Goal: Task Accomplishment & Management: Complete application form

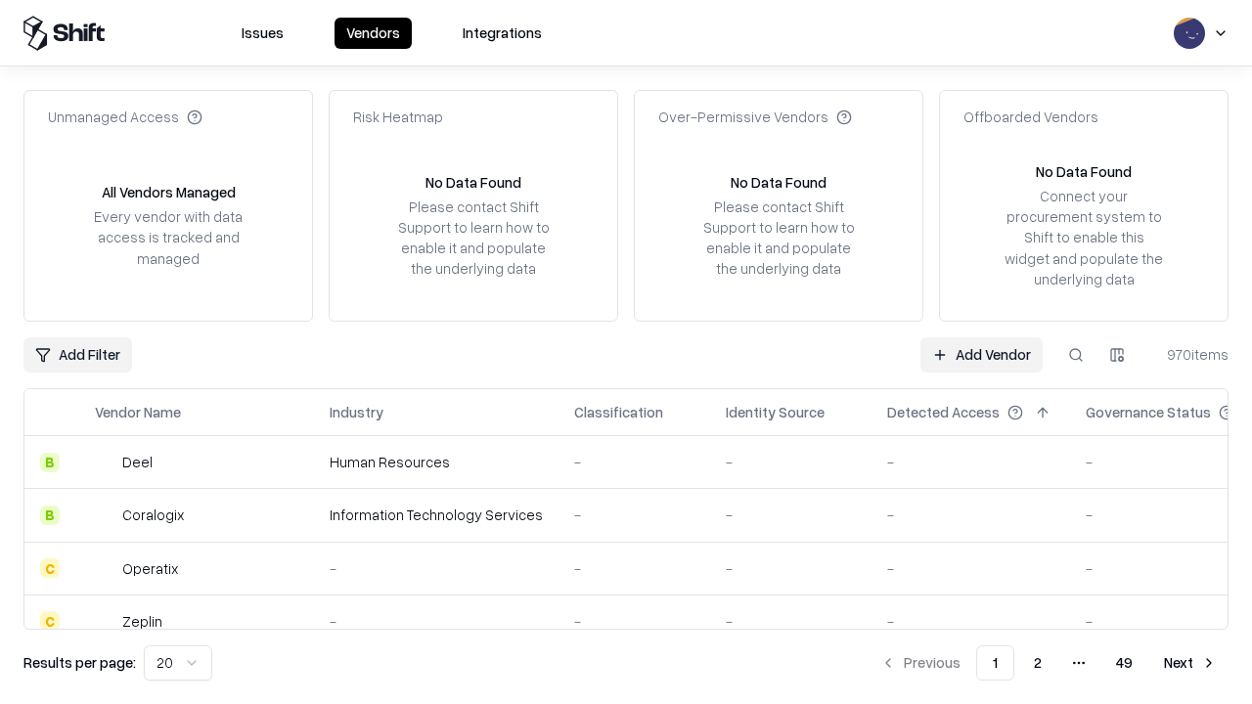
click at [981, 354] on link "Add Vendor" at bounding box center [981, 354] width 122 height 35
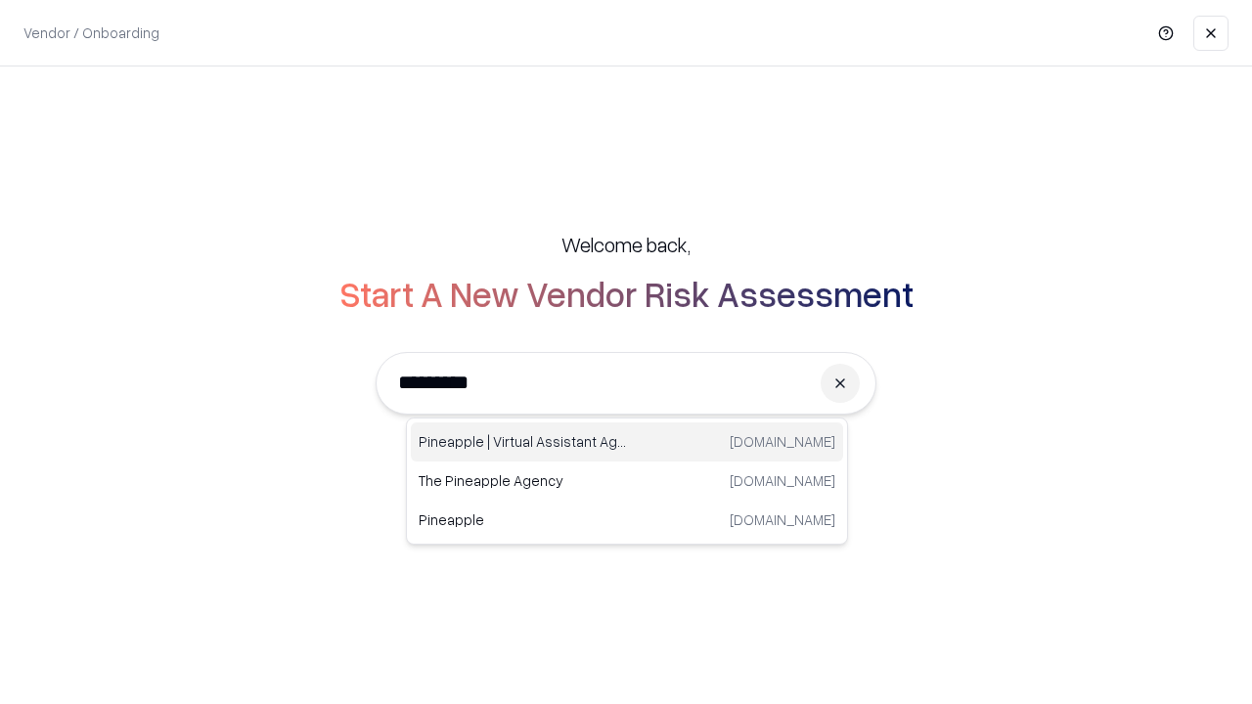
click at [627, 442] on div "Pineapple | Virtual Assistant Agency [DOMAIN_NAME]" at bounding box center [627, 442] width 432 height 39
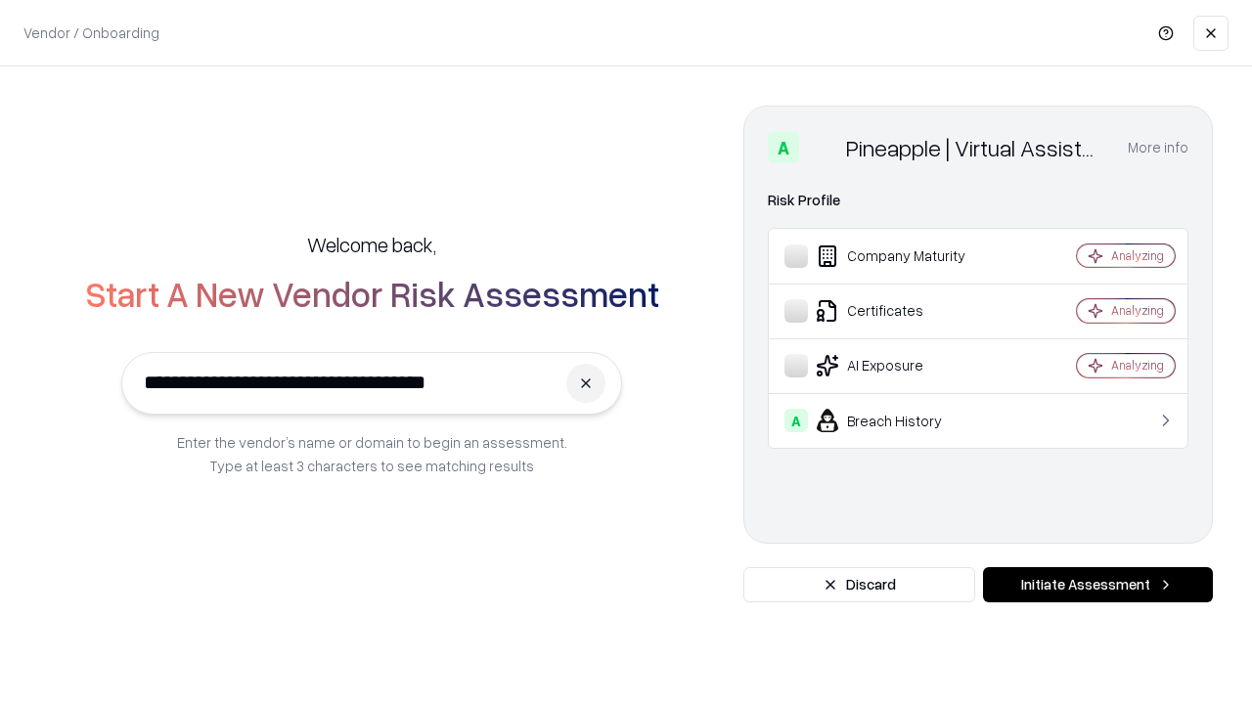
type input "**********"
click at [1097, 585] on button "Initiate Assessment" at bounding box center [1098, 584] width 230 height 35
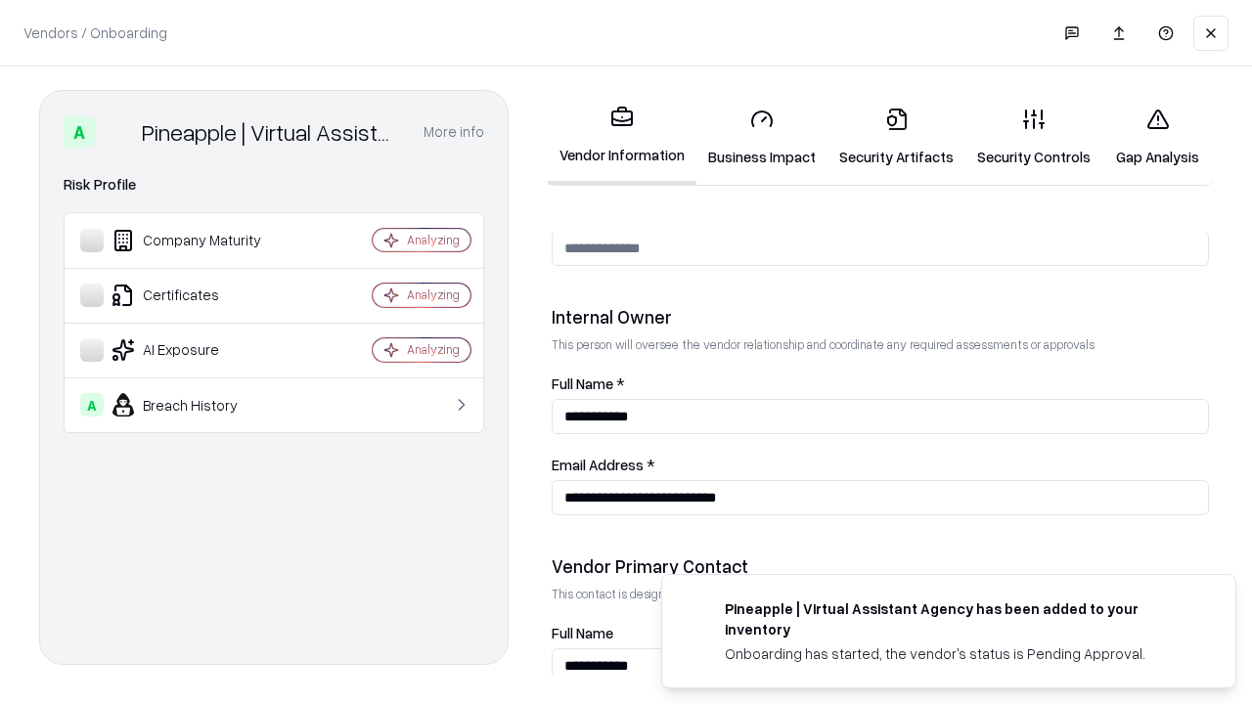
scroll to position [1013, 0]
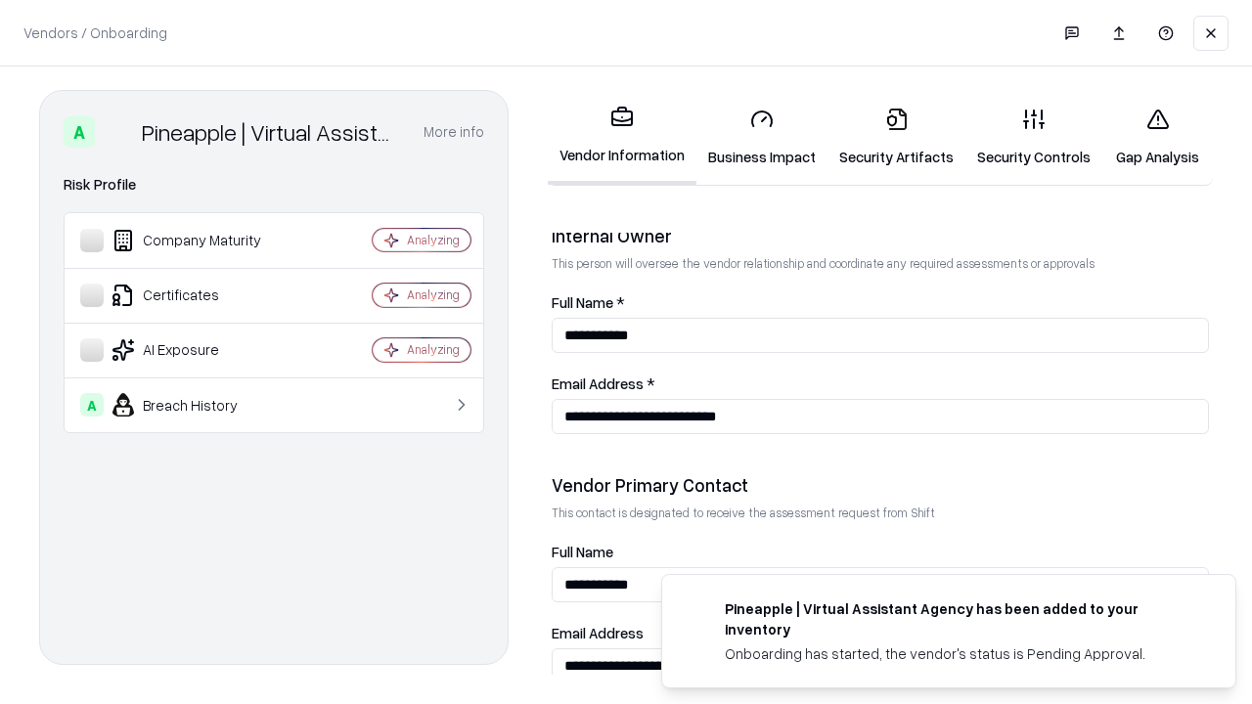
click at [762, 137] on link "Business Impact" at bounding box center [761, 137] width 131 height 91
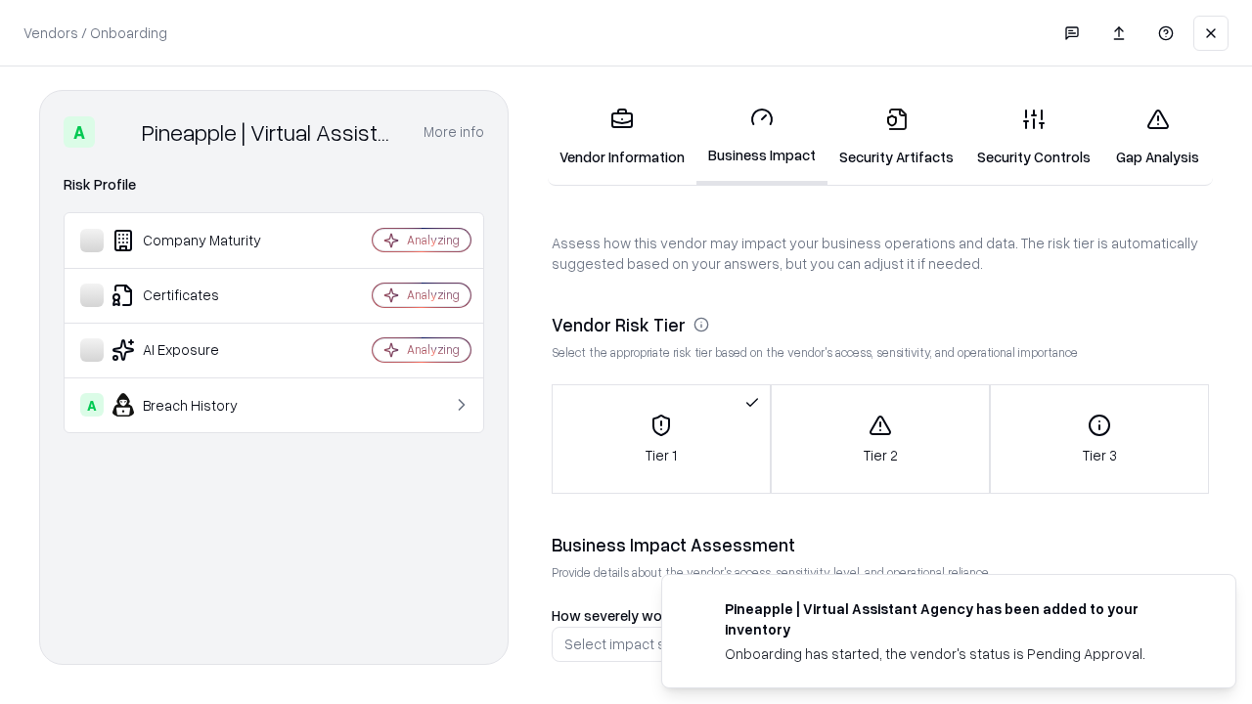
click at [896, 137] on link "Security Artifacts" at bounding box center [896, 137] width 138 height 91
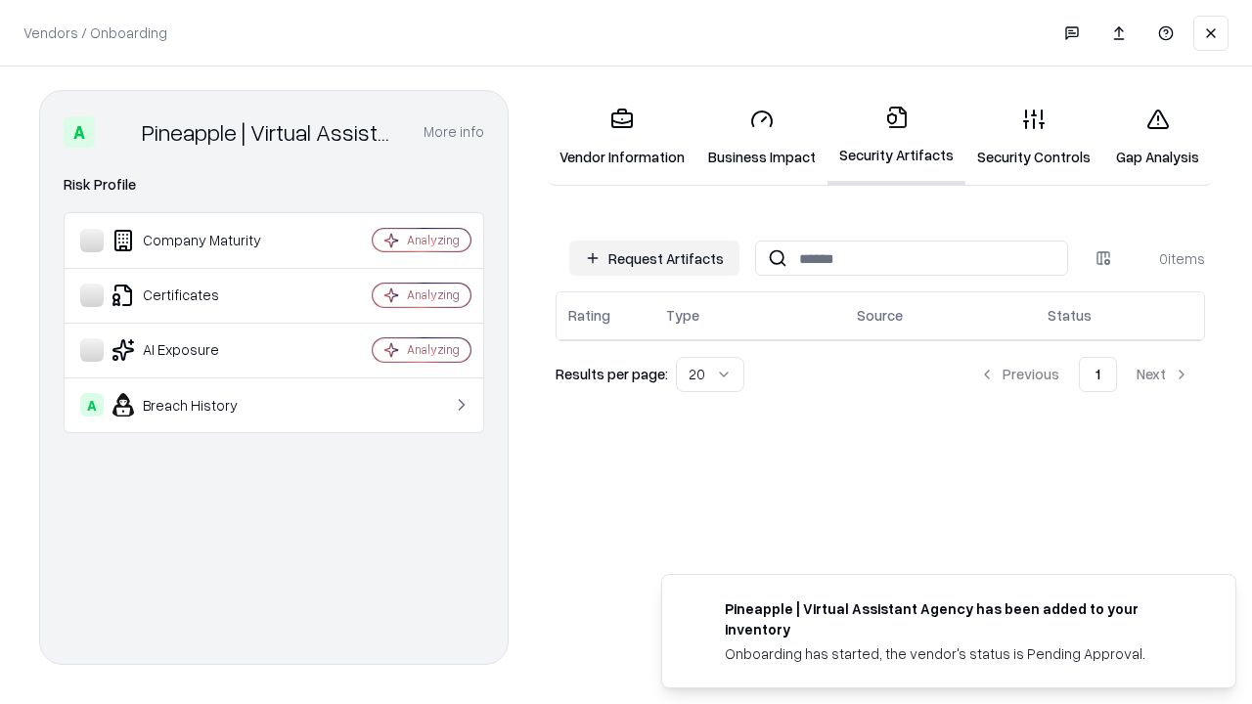
click at [654, 258] on button "Request Artifacts" at bounding box center [654, 258] width 170 height 35
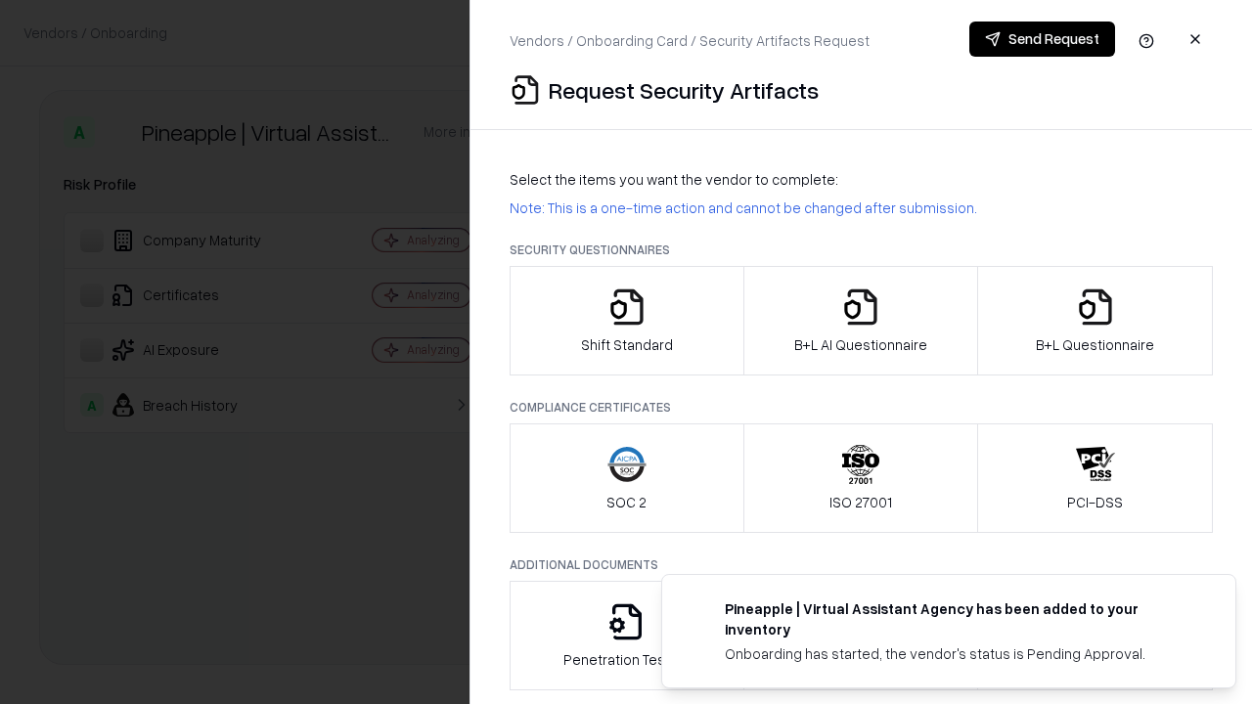
click at [626, 321] on icon "button" at bounding box center [626, 307] width 39 height 39
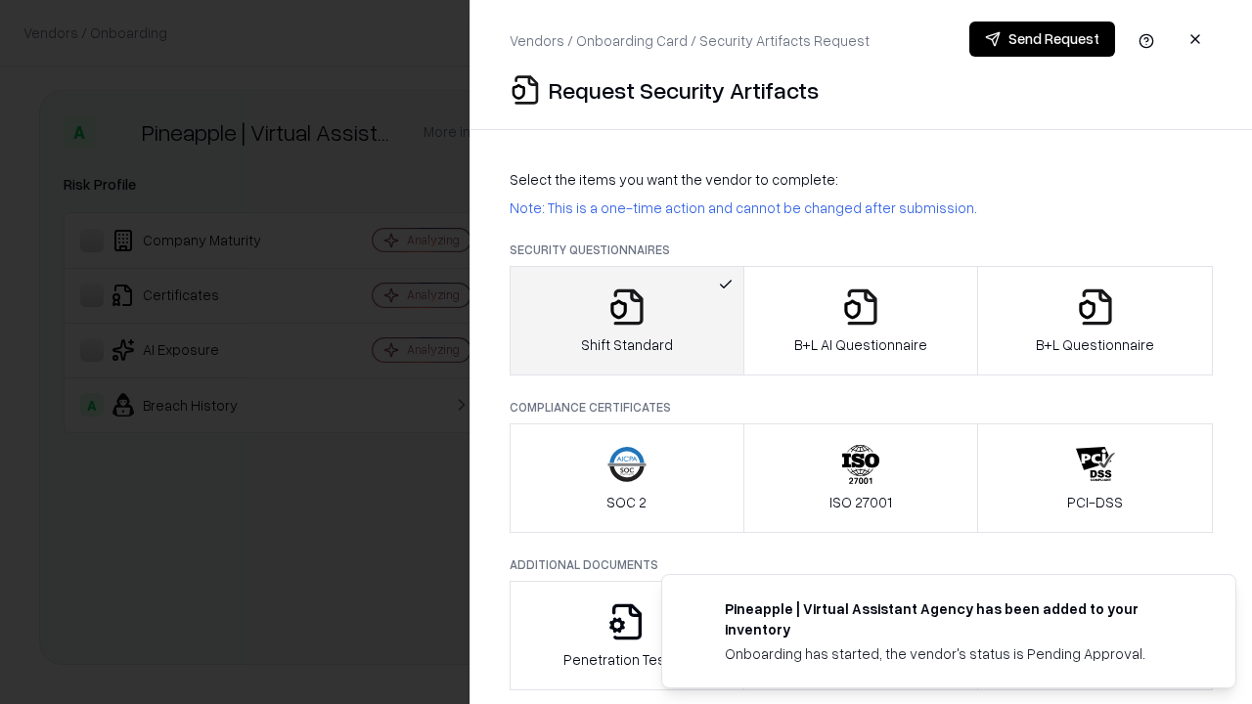
click at [1042, 39] on button "Send Request" at bounding box center [1042, 39] width 146 height 35
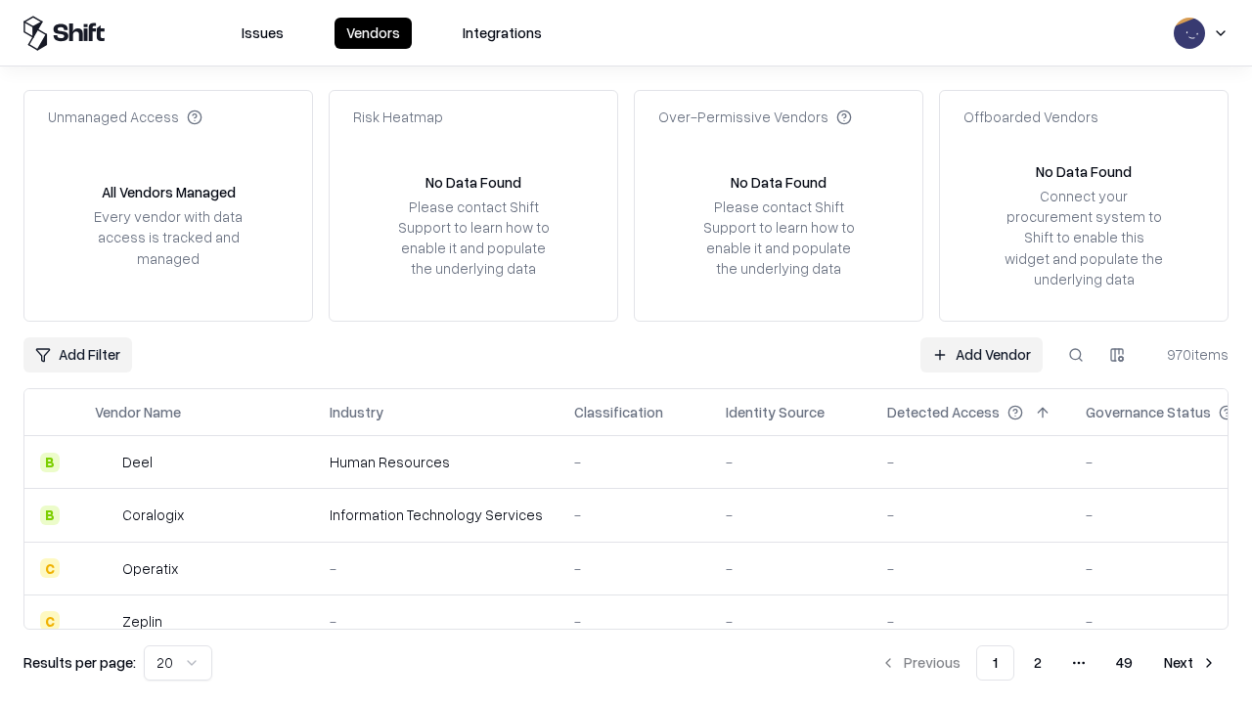
click at [1076, 354] on button at bounding box center [1075, 354] width 35 height 35
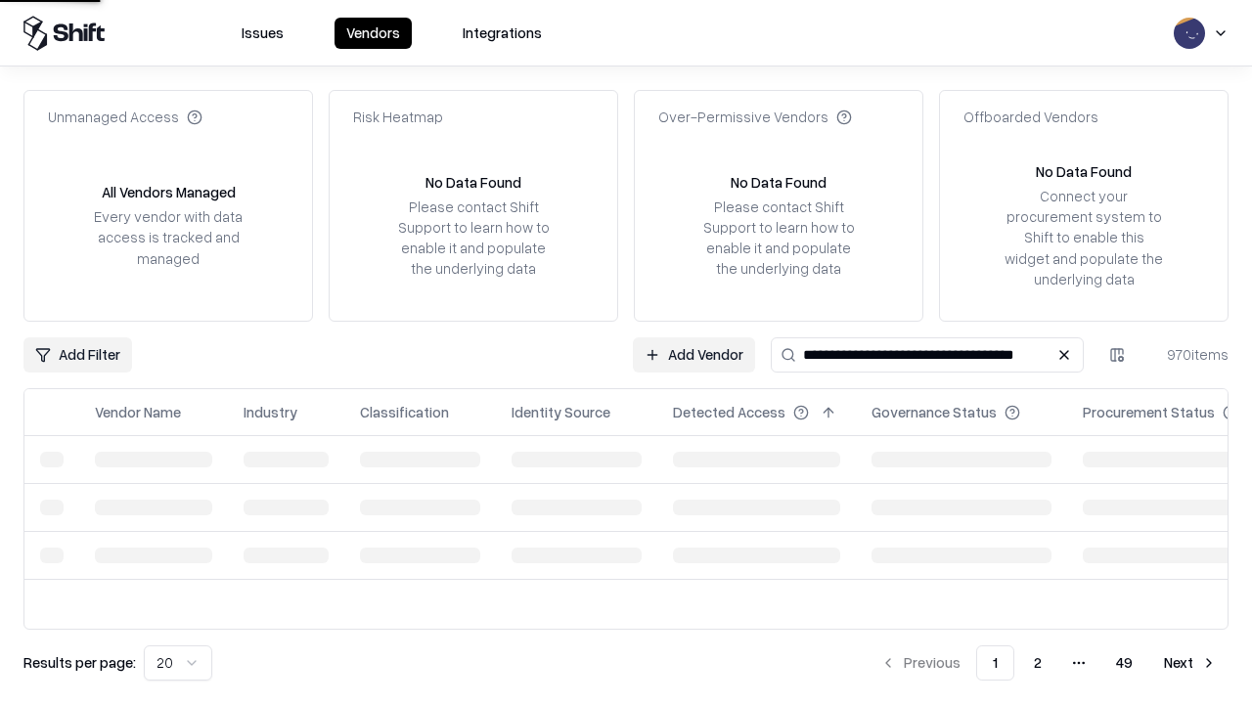
type input "**********"
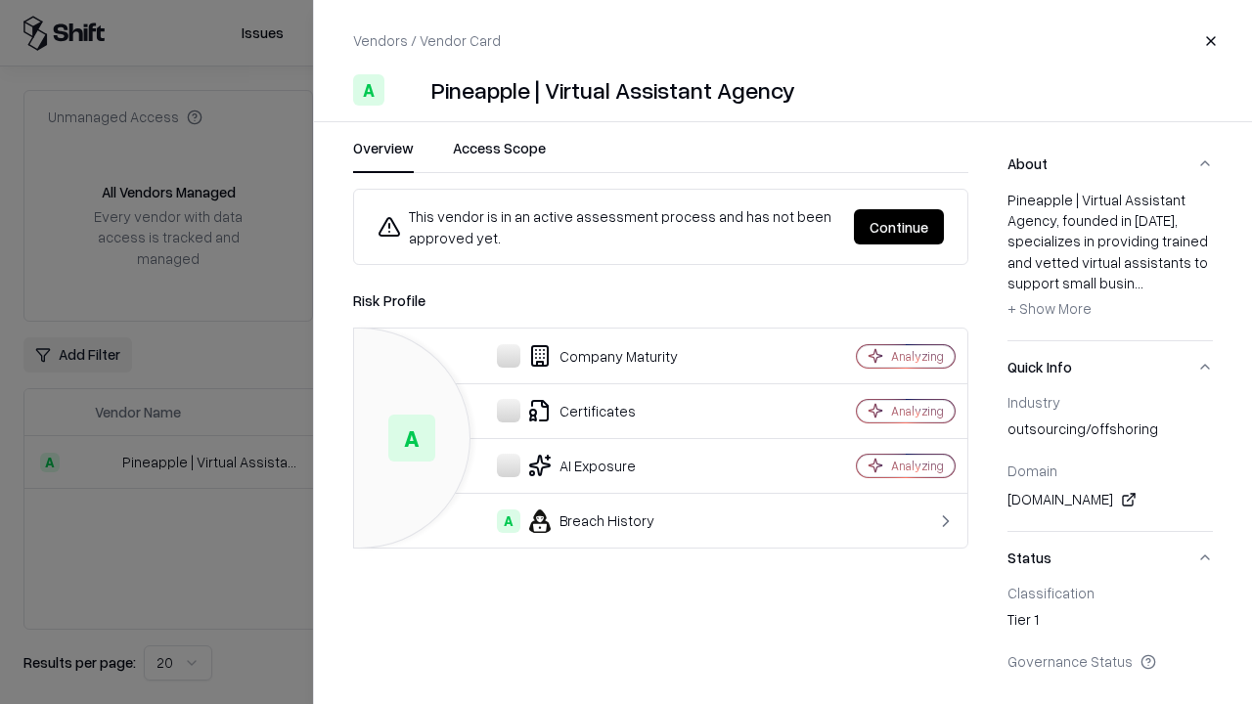
click at [899, 227] on button "Continue" at bounding box center [899, 226] width 90 height 35
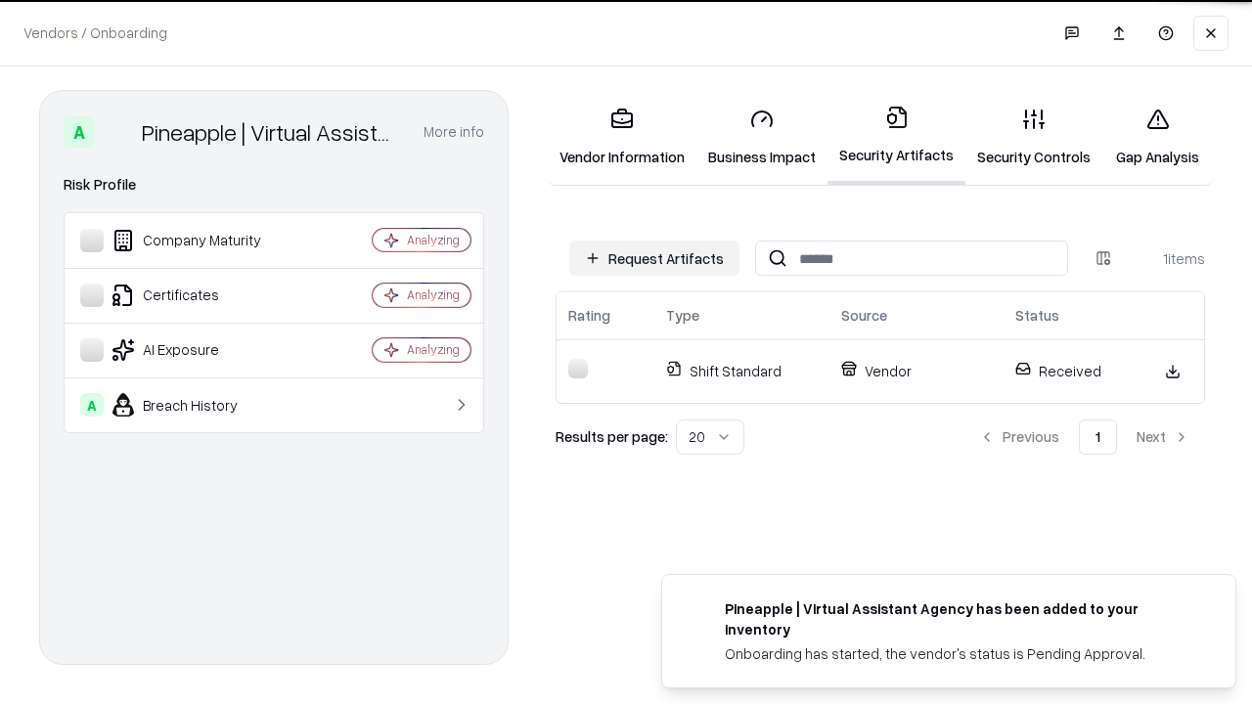
click at [1034, 137] on link "Security Controls" at bounding box center [1033, 137] width 137 height 91
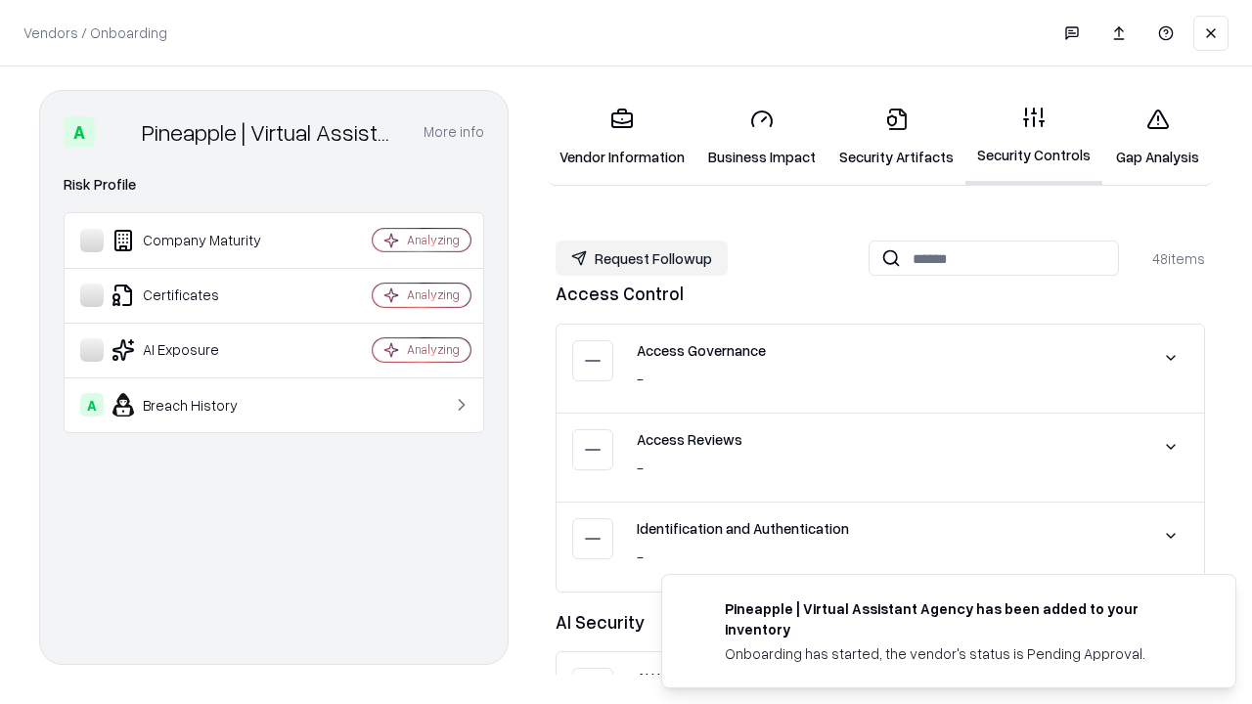
click at [642, 258] on button "Request Followup" at bounding box center [642, 258] width 172 height 35
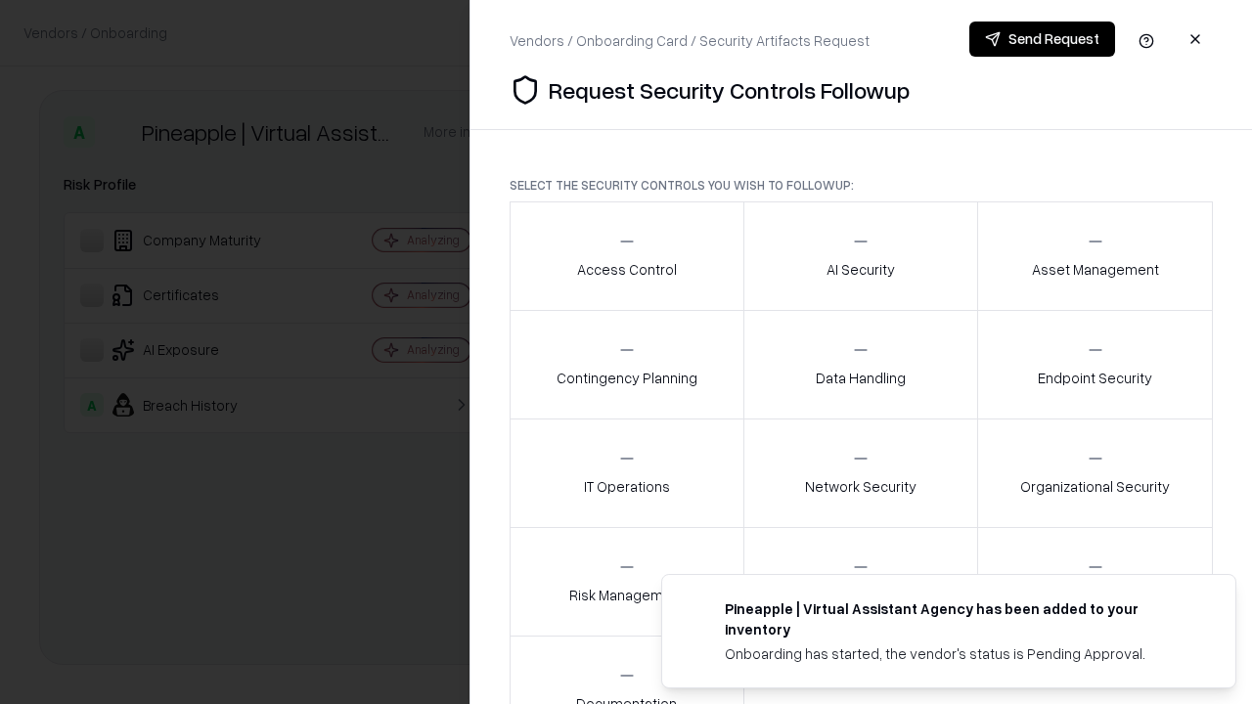
click at [626, 256] on div "Access Control" at bounding box center [627, 256] width 100 height 48
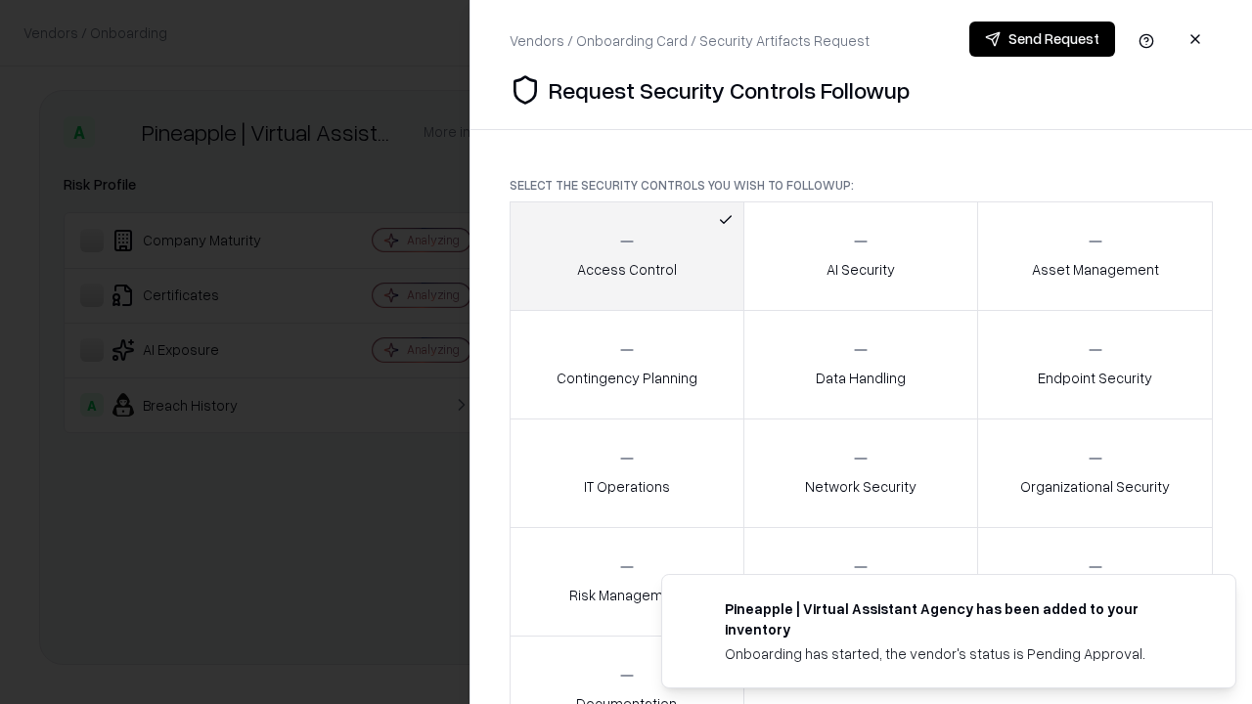
click at [1042, 39] on button "Send Request" at bounding box center [1042, 39] width 146 height 35
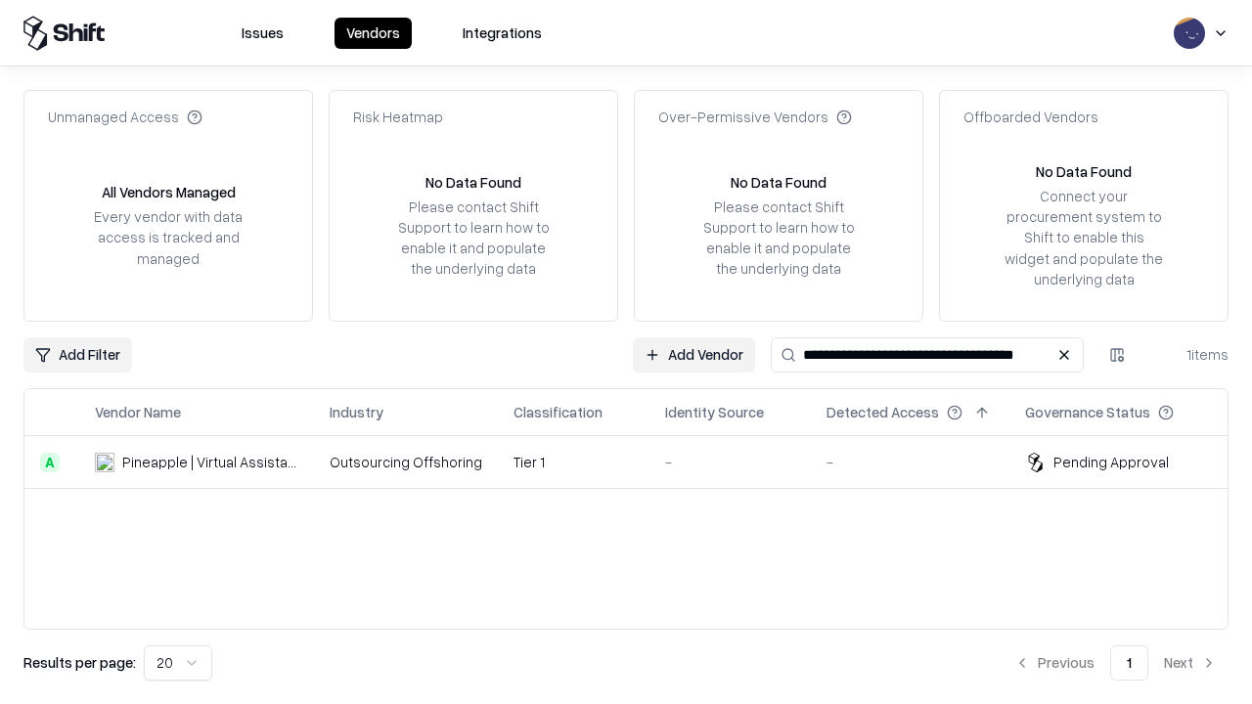
type input "**********"
click at [638, 462] on td "Tier 1" at bounding box center [574, 462] width 152 height 53
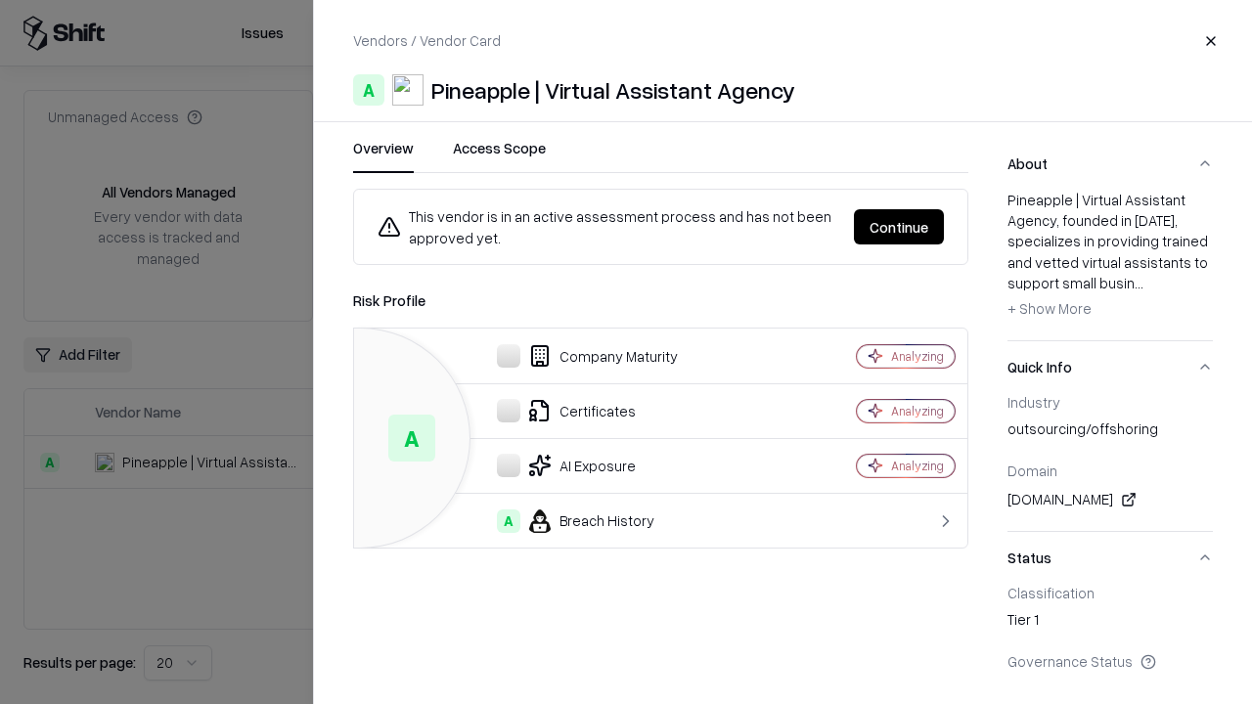
click at [899, 227] on button "Continue" at bounding box center [899, 226] width 90 height 35
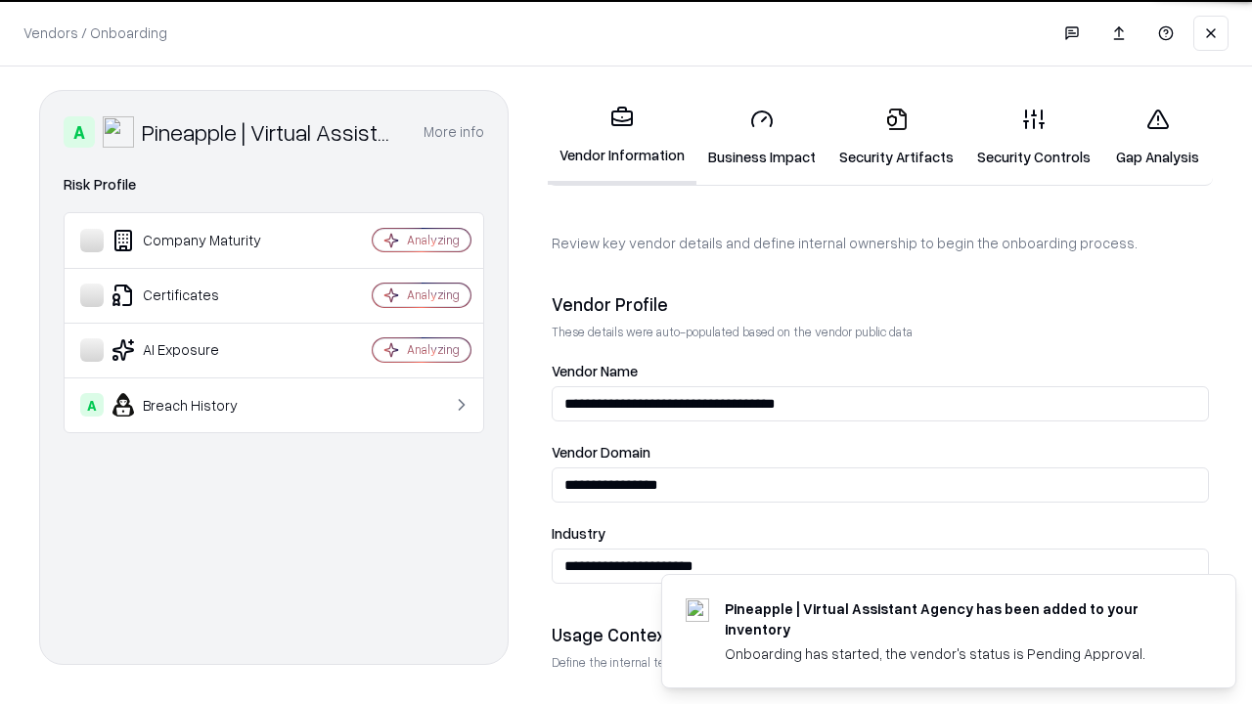
click at [1157, 137] on link "Gap Analysis" at bounding box center [1157, 137] width 111 height 91
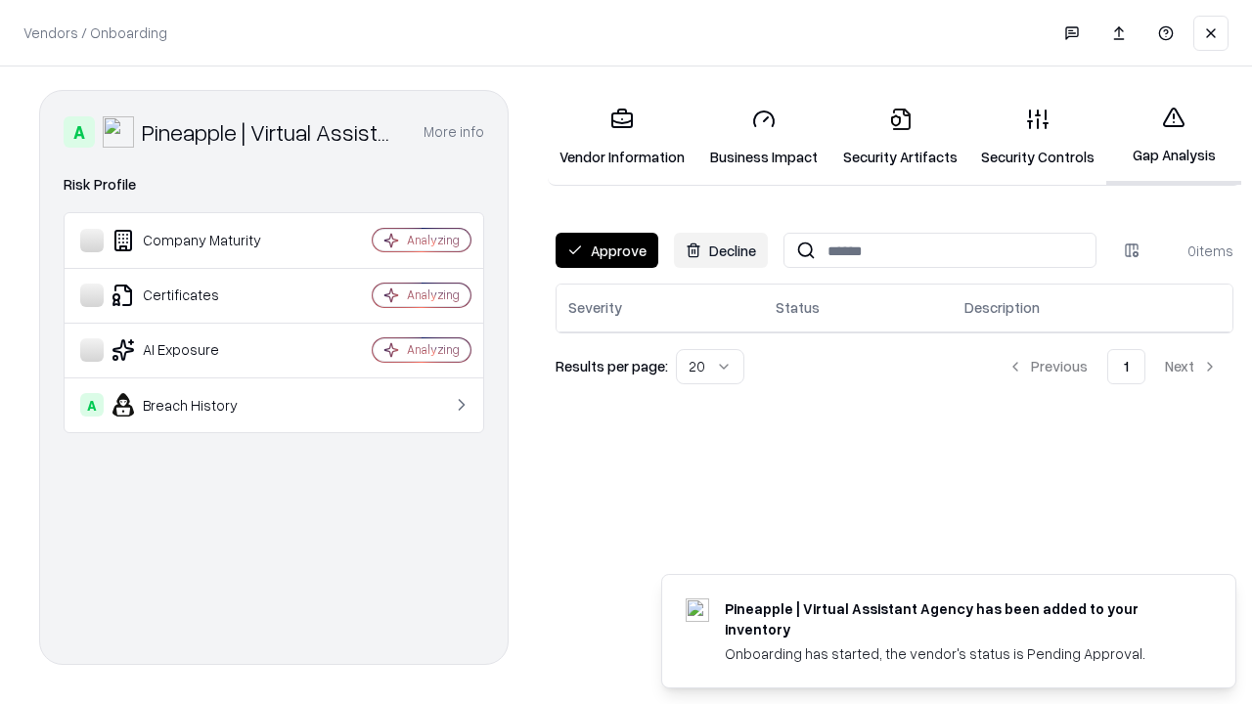
click at [606, 250] on button "Approve" at bounding box center [607, 250] width 103 height 35
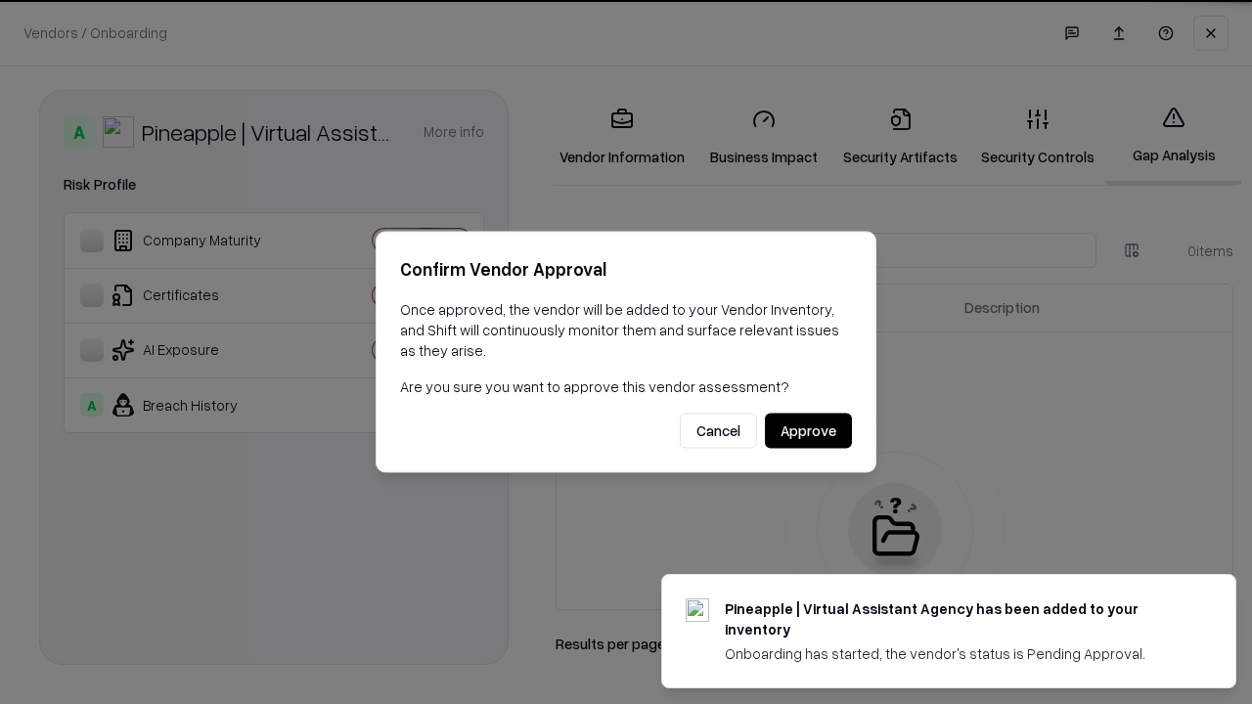
click at [808, 430] on button "Approve" at bounding box center [808, 431] width 87 height 35
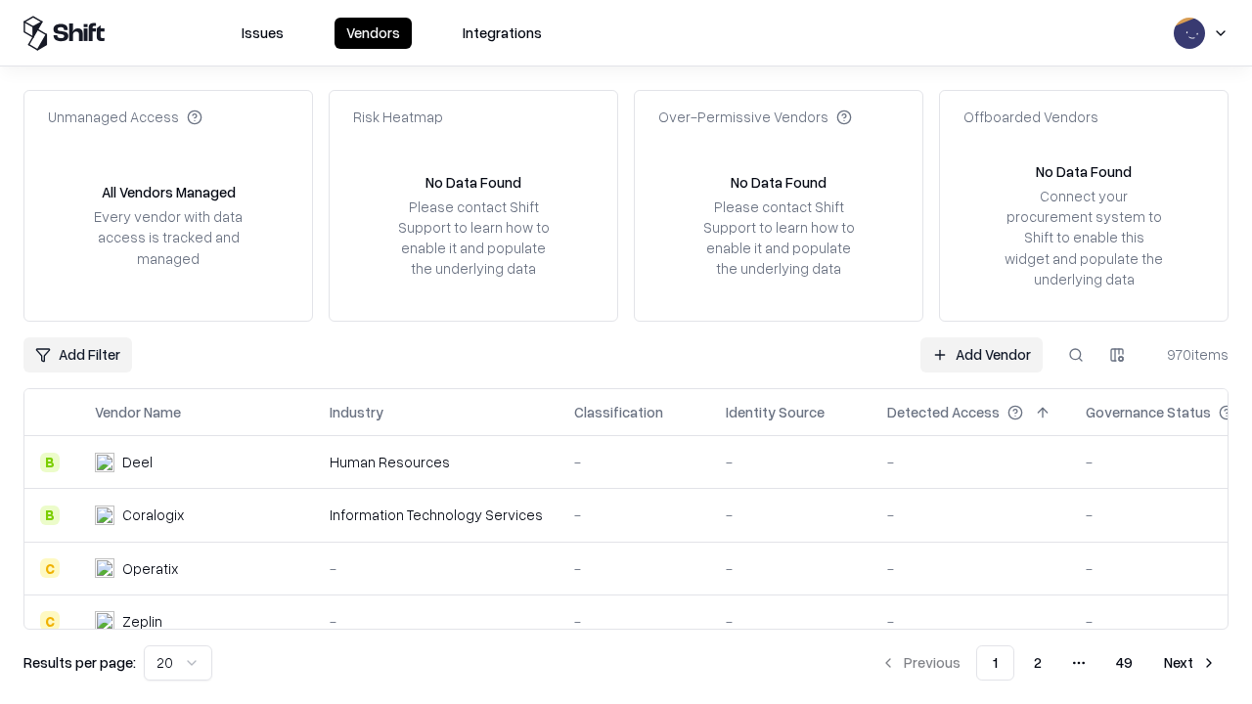
type input "**********"
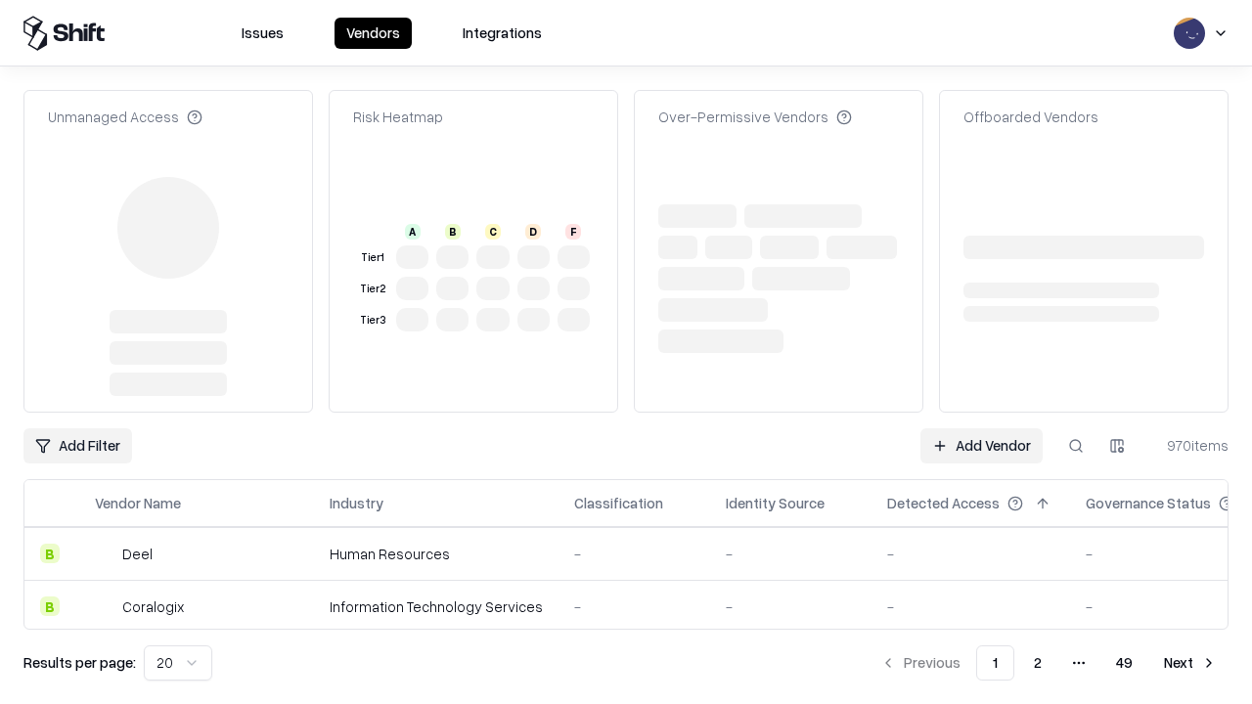
click at [981, 428] on link "Add Vendor" at bounding box center [981, 445] width 122 height 35
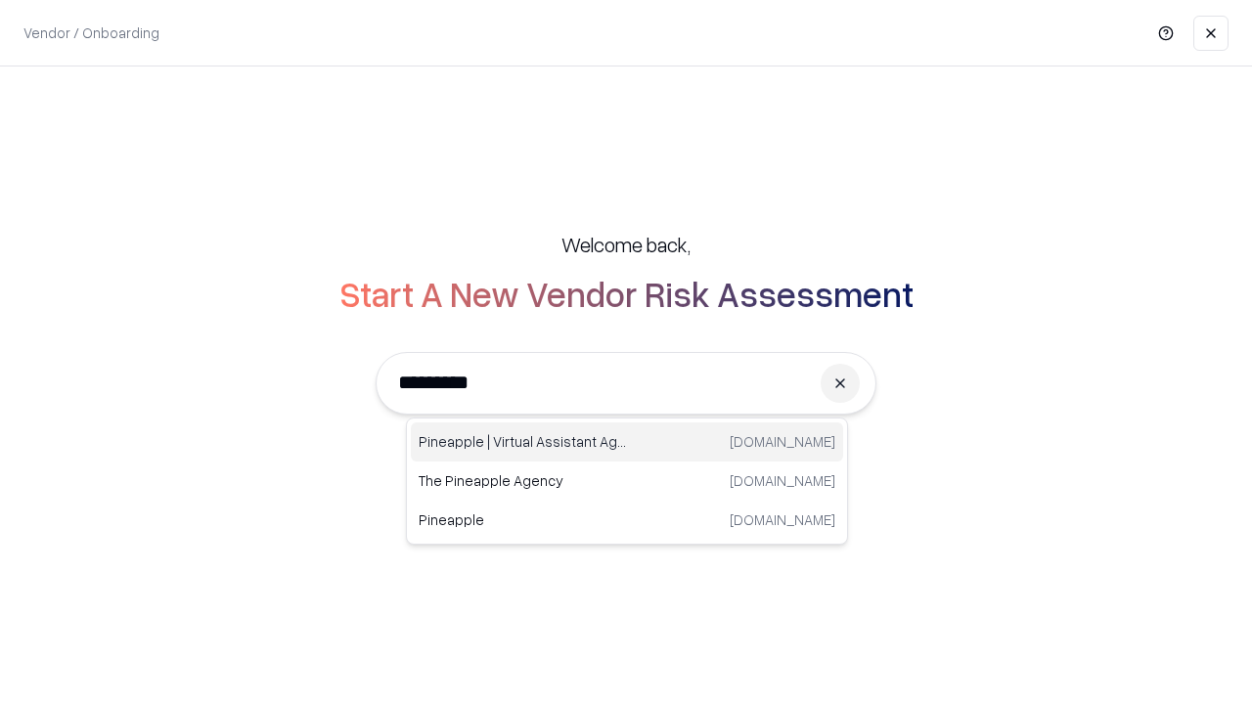
click at [627, 442] on div "Pineapple | Virtual Assistant Agency [DOMAIN_NAME]" at bounding box center [627, 442] width 432 height 39
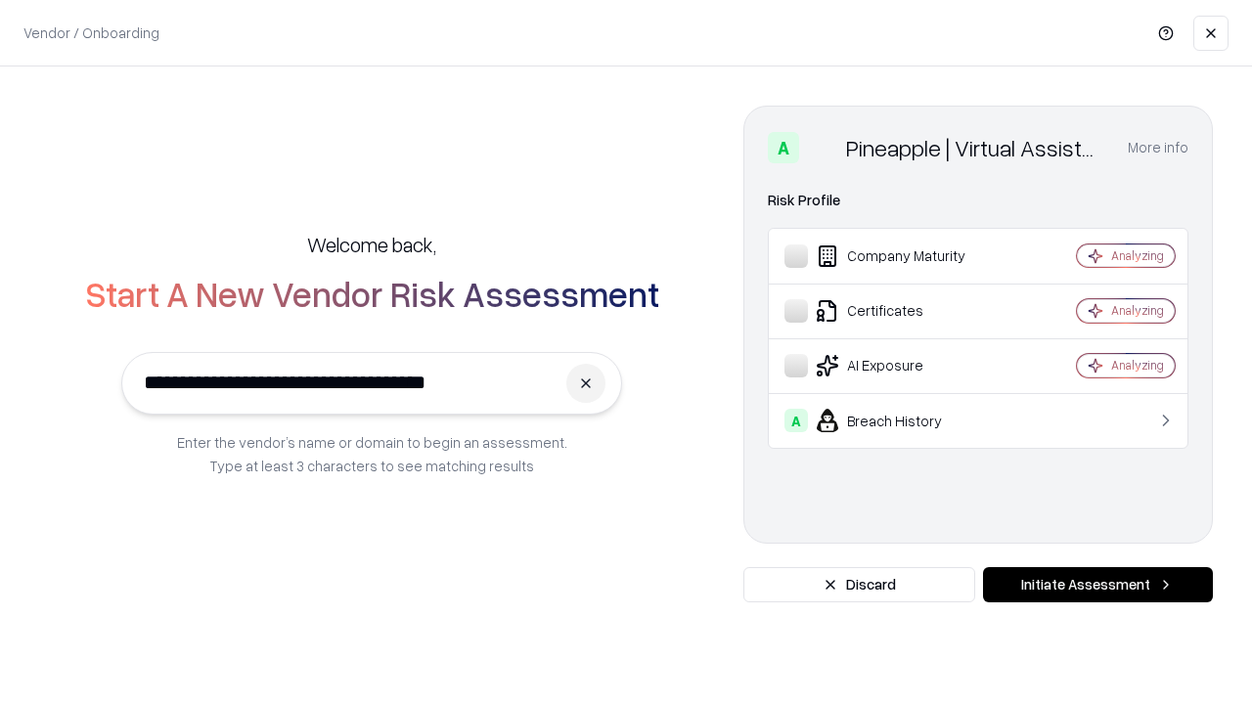
type input "**********"
click at [1097, 585] on button "Initiate Assessment" at bounding box center [1098, 584] width 230 height 35
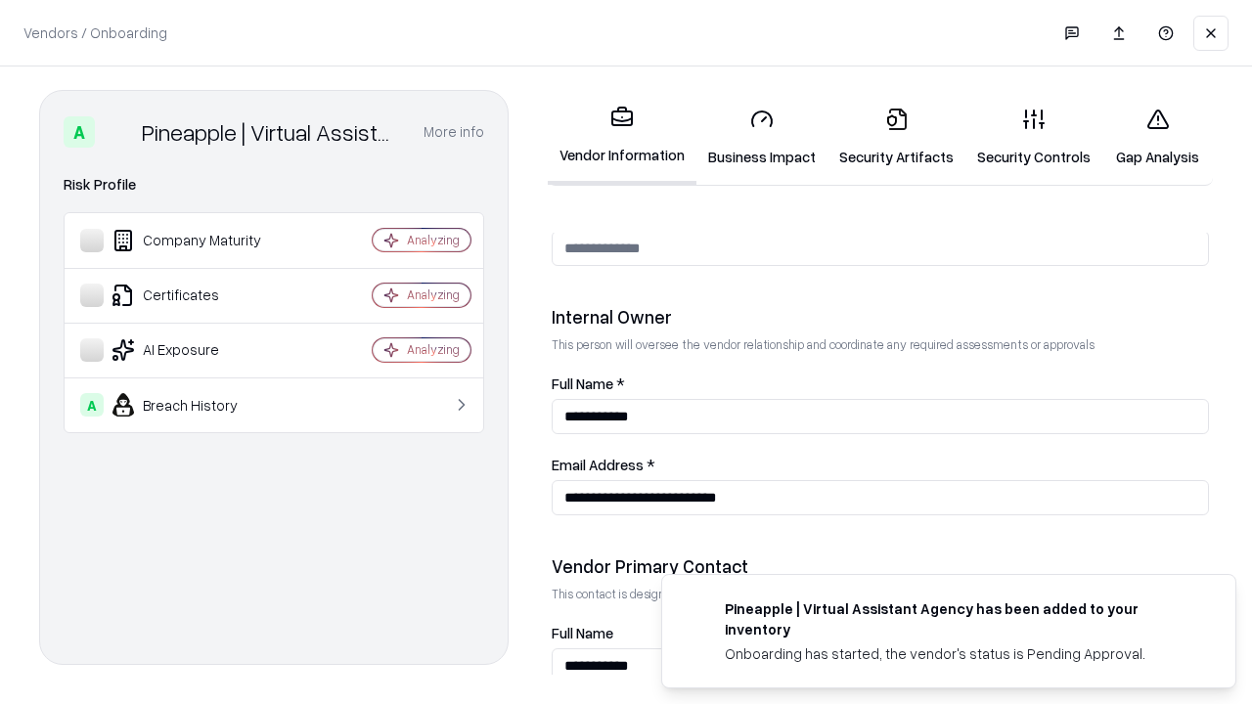
scroll to position [1013, 0]
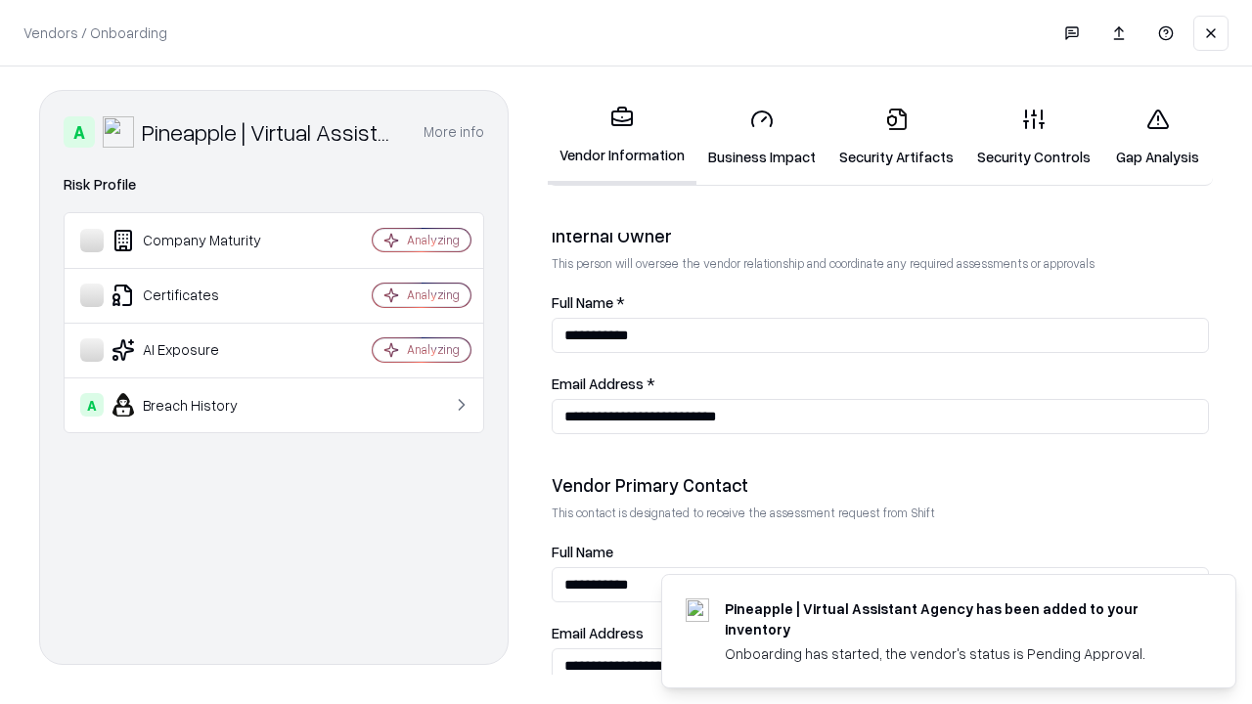
click at [1157, 137] on link "Gap Analysis" at bounding box center [1157, 137] width 111 height 91
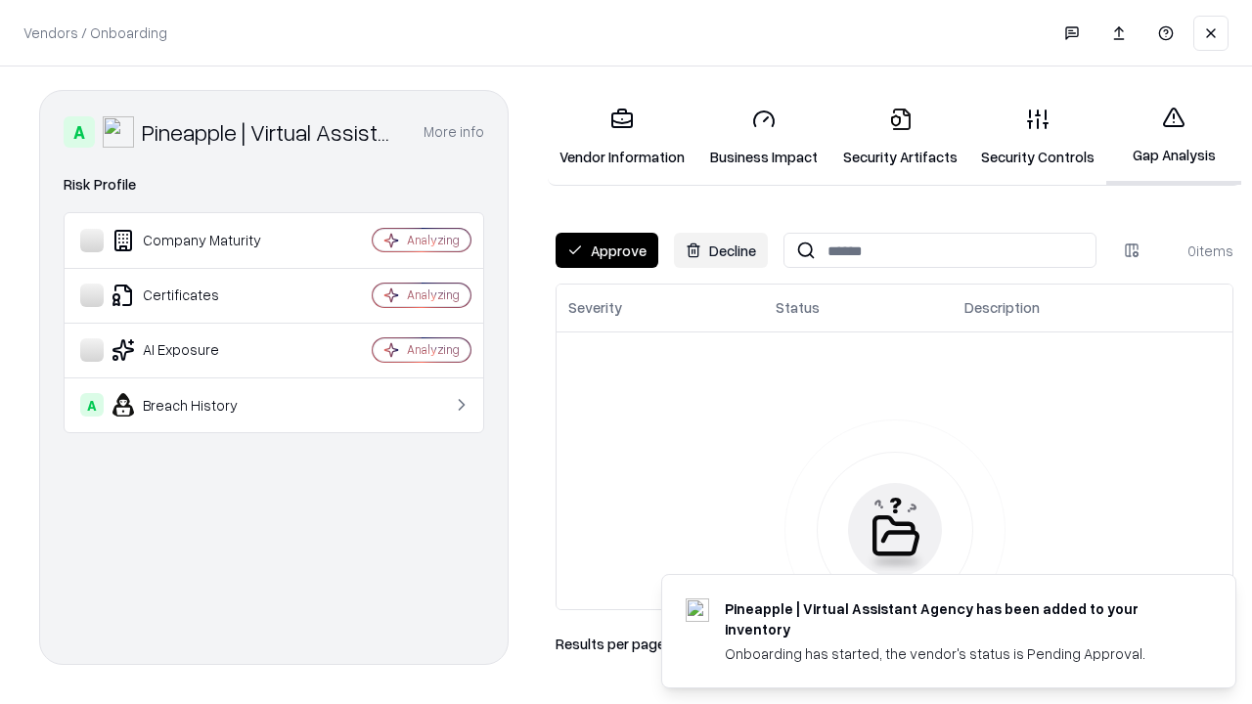
click at [606, 250] on button "Approve" at bounding box center [607, 250] width 103 height 35
